Goal: Navigation & Orientation: Find specific page/section

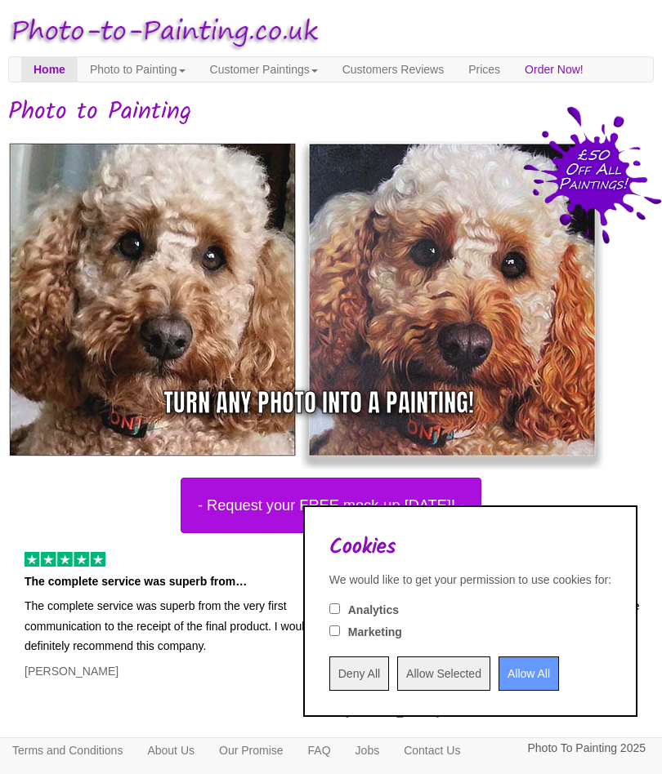
click at [507, 676] on input "Allow All" at bounding box center [528, 674] width 60 height 34
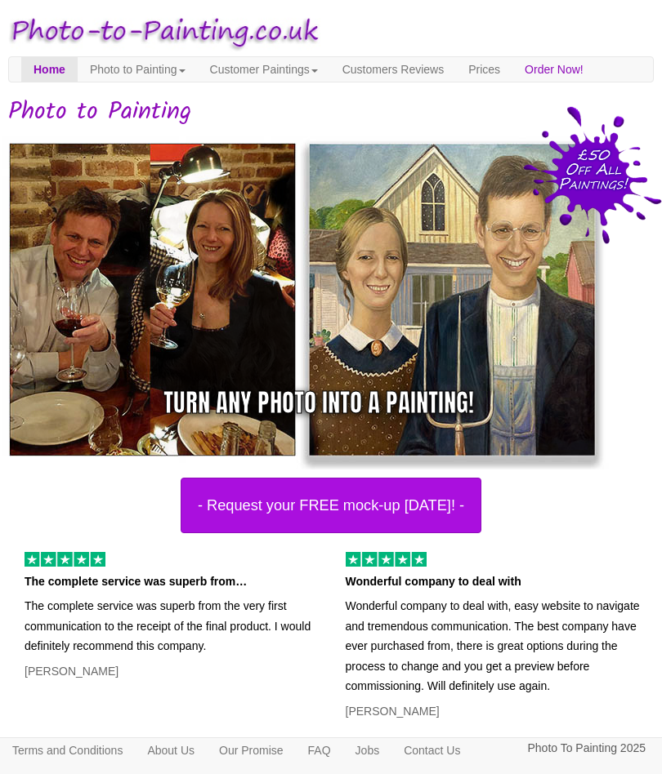
click at [293, 65] on link "Customer Paintings" at bounding box center [264, 69] width 132 height 25
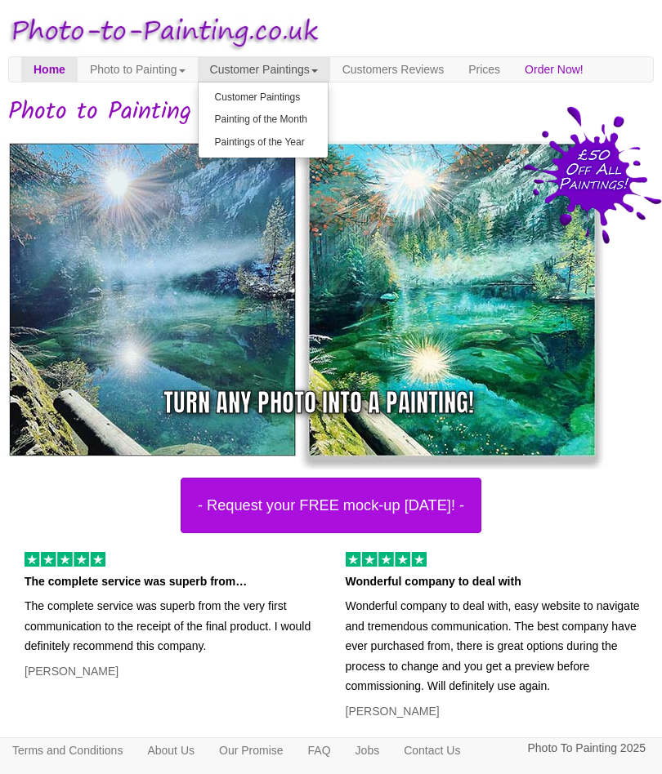
click at [326, 123] on link "Painting of the Month" at bounding box center [263, 120] width 129 height 22
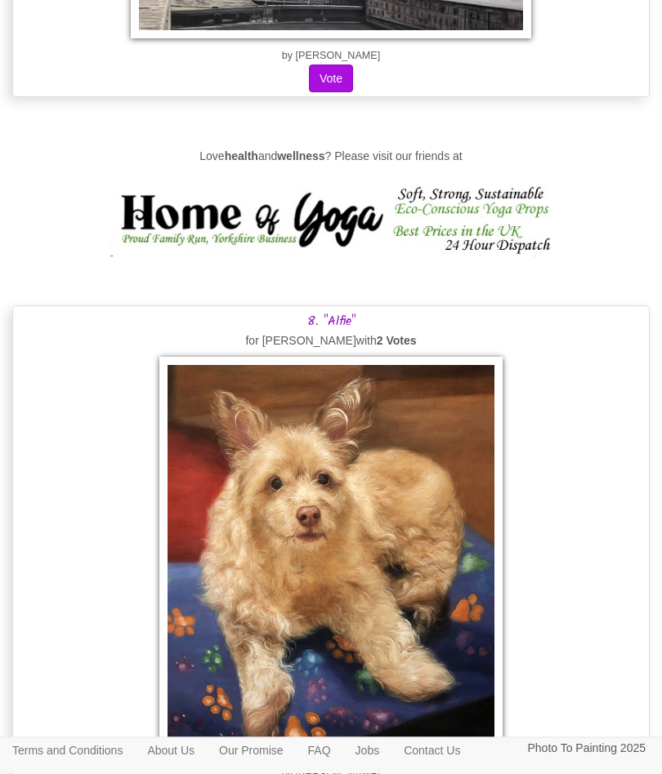
scroll to position [4376, 0]
